Goal: Find specific page/section: Find specific page/section

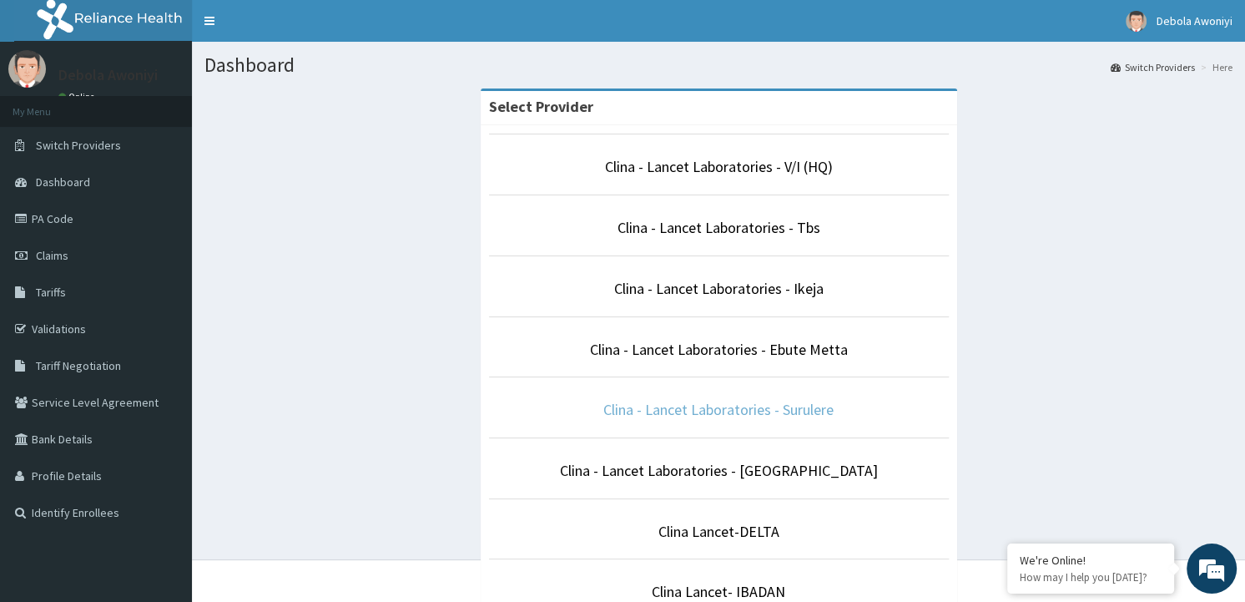
click at [790, 407] on link "Clina - Lancet Laboratories - Surulere" at bounding box center [718, 409] width 230 height 19
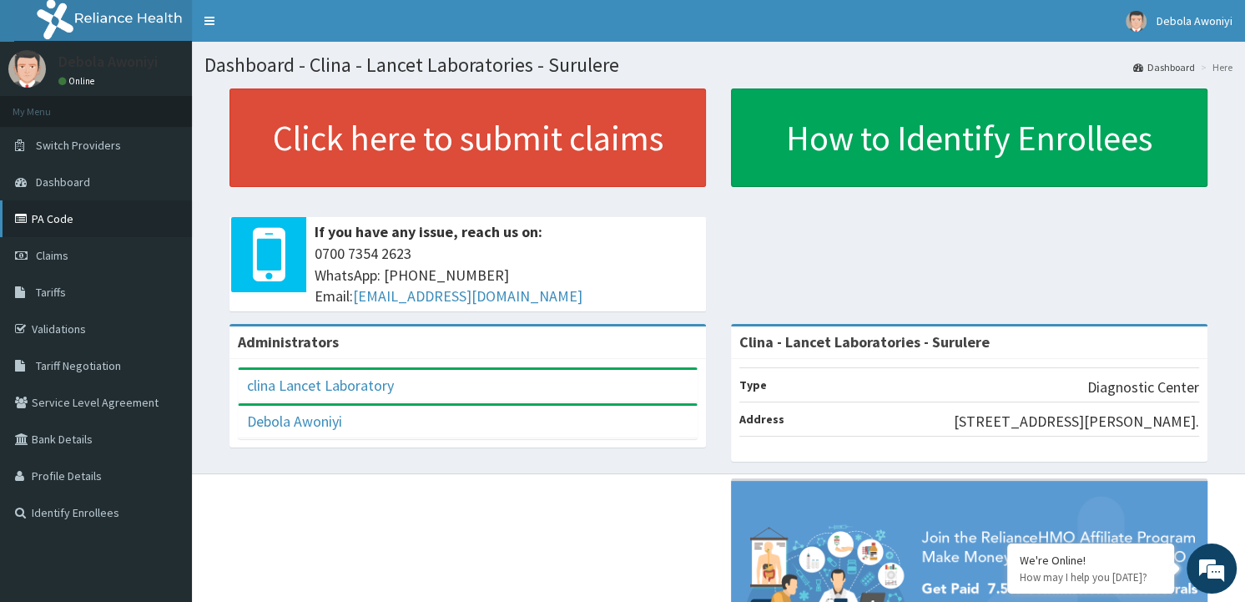
click at [52, 219] on link "PA Code" at bounding box center [96, 218] width 192 height 37
